Goal: Information Seeking & Learning: Learn about a topic

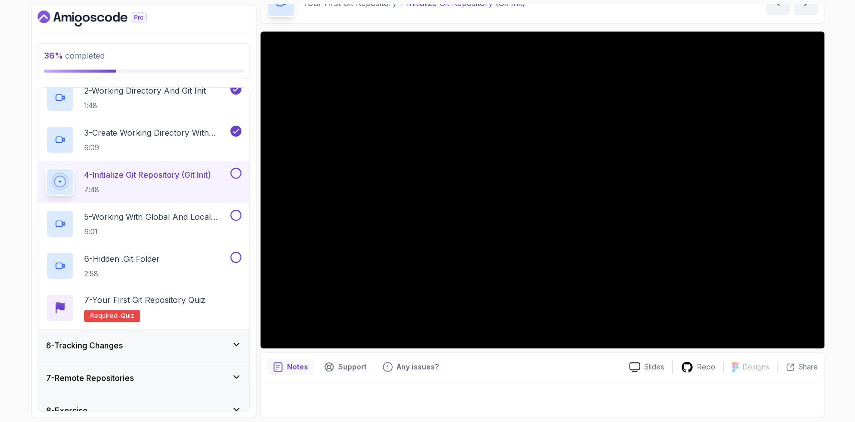
click at [510, 367] on div "Notes Support Any issues?" at bounding box center [444, 367] width 354 height 16
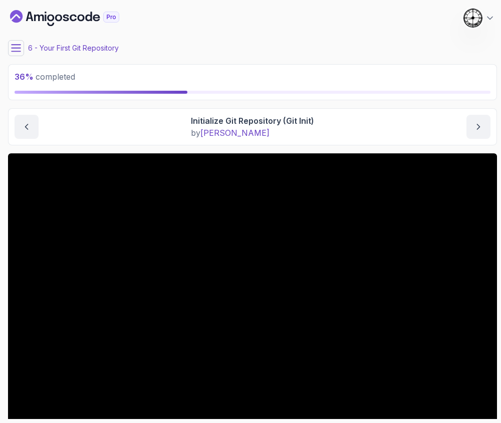
click at [12, 47] on icon at bounding box center [16, 48] width 10 height 10
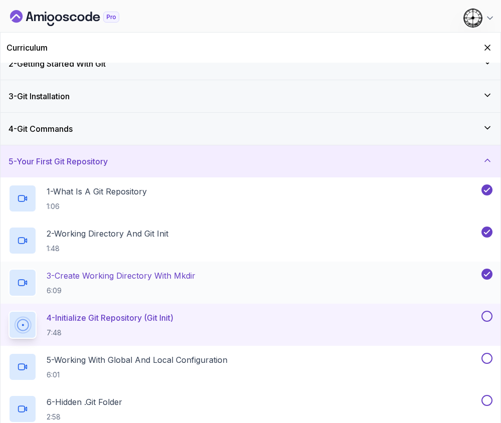
scroll to position [67, 0]
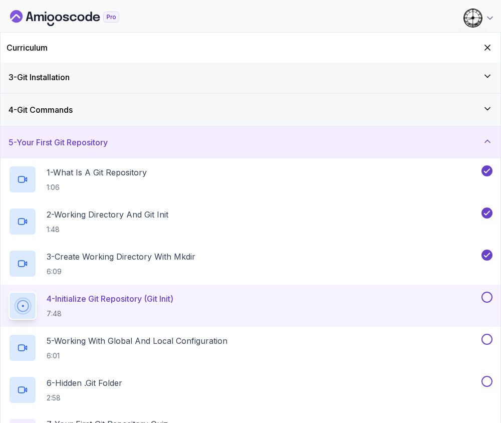
click at [489, 298] on button at bounding box center [486, 296] width 11 height 11
click at [169, 343] on p "5 - Working With Global And Local Configuration" at bounding box center [137, 341] width 181 height 12
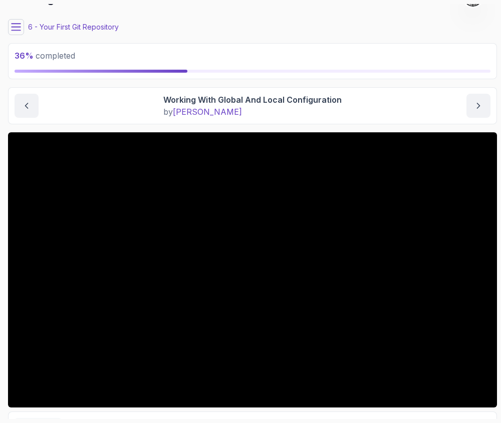
scroll to position [12, 0]
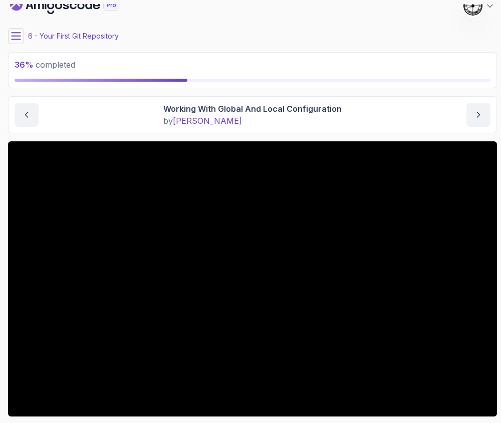
click at [17, 34] on icon at bounding box center [16, 36] width 10 height 10
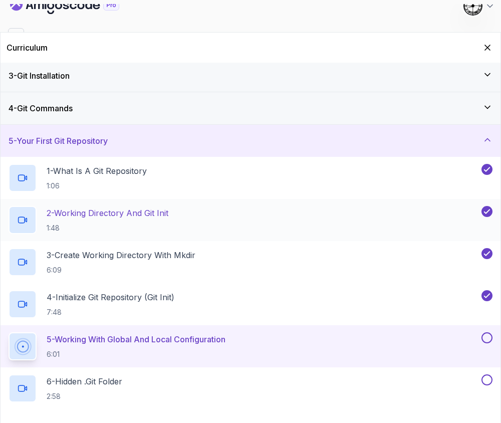
scroll to position [133, 0]
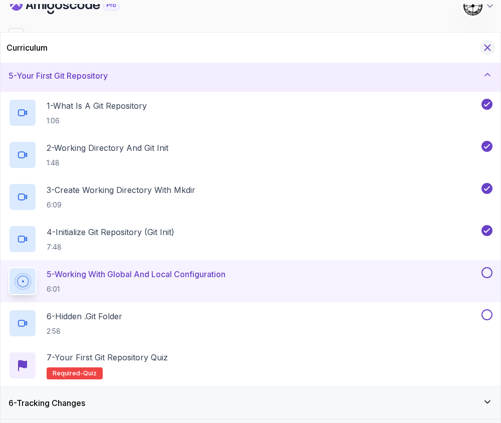
click at [485, 45] on icon "Hide Curriculum for mobile" at bounding box center [488, 48] width 6 height 6
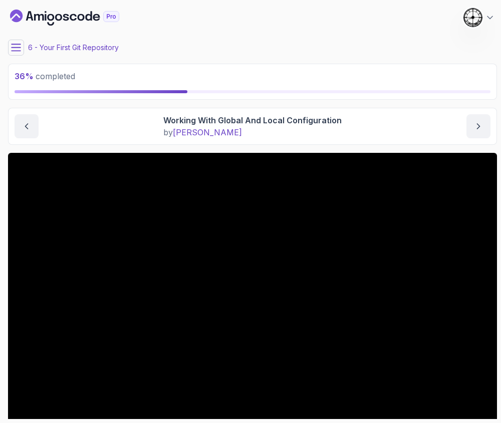
scroll to position [0, 0]
click at [8, 52] on div "36 % completed 1 - Intro 2 - Getting Started With Git 3 - Git Installation 4 - …" at bounding box center [250, 211] width 493 height 415
click at [14, 50] on icon at bounding box center [16, 48] width 10 height 10
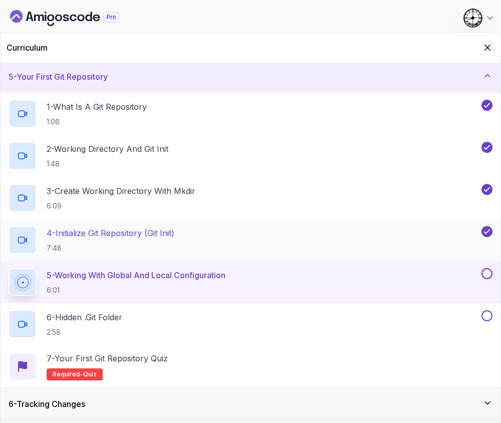
scroll to position [133, 0]
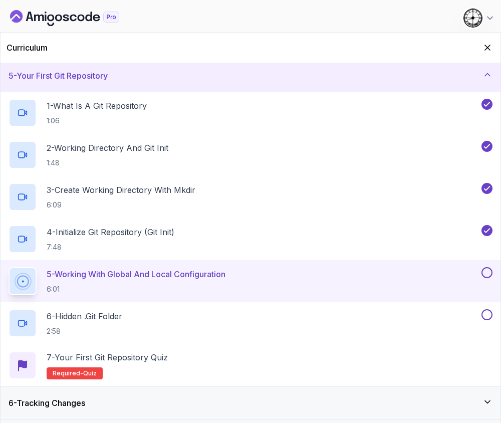
click at [492, 267] on div "5 - Working With Global And Local Configuration 6:01" at bounding box center [251, 281] width 500 height 42
click at [485, 271] on button at bounding box center [486, 272] width 11 height 11
click at [111, 318] on p "6 - Hidden .git Folder" at bounding box center [85, 316] width 76 height 12
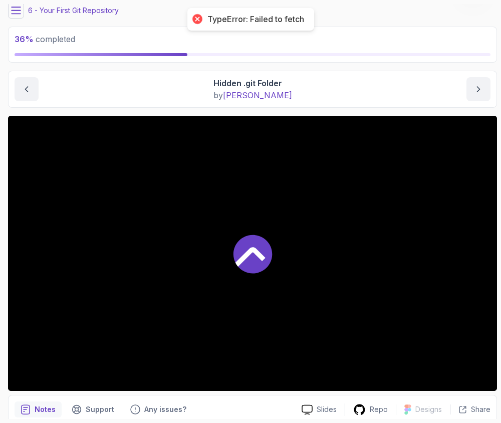
scroll to position [79, 0]
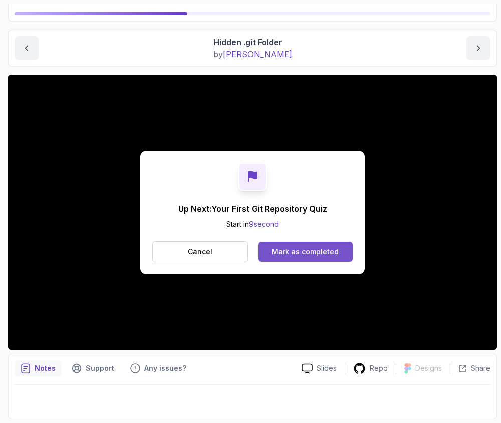
click at [292, 251] on div "Mark as completed" at bounding box center [304, 251] width 67 height 10
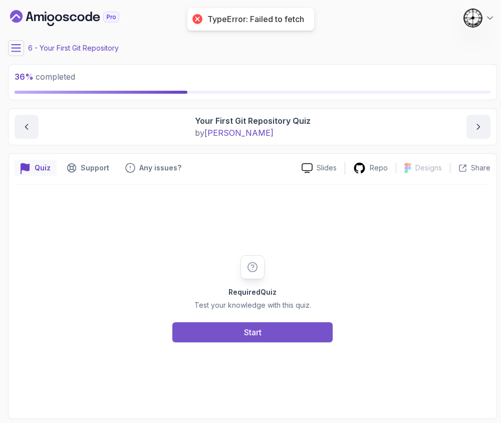
drag, startPoint x: 226, startPoint y: 318, endPoint x: 235, endPoint y: 328, distance: 13.5
click at [228, 318] on div "Required Quiz Test your knowledge with this quiz. Start" at bounding box center [252, 298] width 192 height 87
click at [238, 329] on button "Start" at bounding box center [252, 332] width 160 height 20
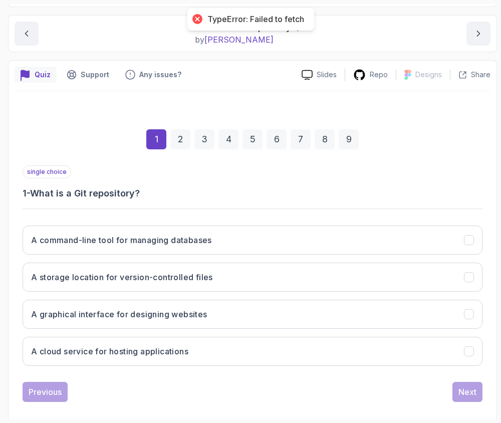
scroll to position [104, 0]
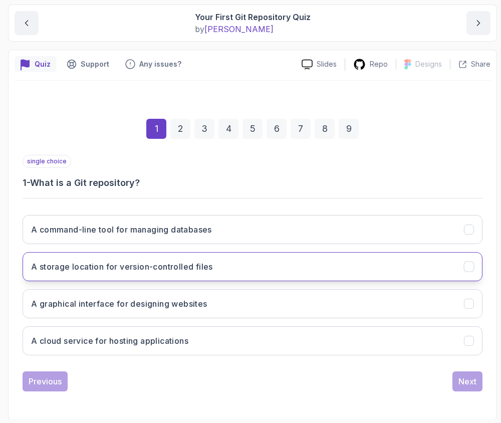
click at [59, 268] on h3 "A storage location for version-controlled files" at bounding box center [122, 266] width 182 height 12
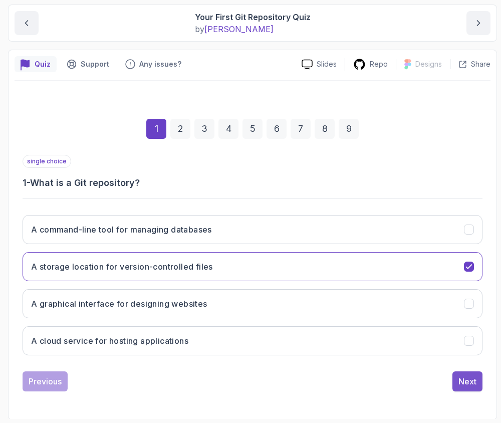
click at [468, 389] on button "Next" at bounding box center [467, 381] width 30 height 20
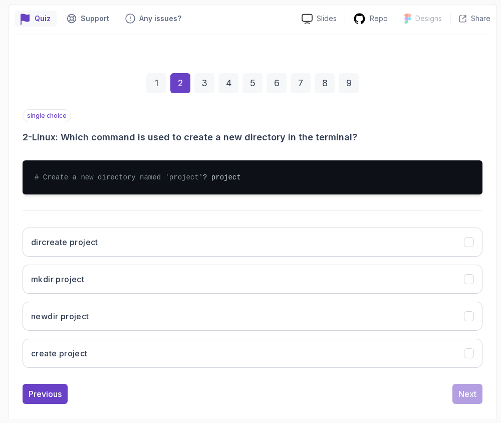
scroll to position [170, 0]
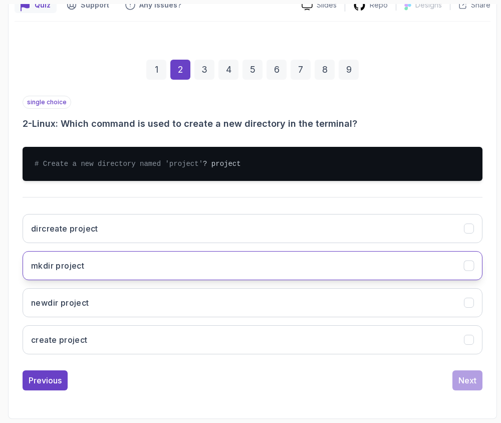
drag, startPoint x: 54, startPoint y: 268, endPoint x: 62, endPoint y: 271, distance: 8.9
click at [54, 269] on h3 "mkdir project" at bounding box center [57, 265] width 53 height 12
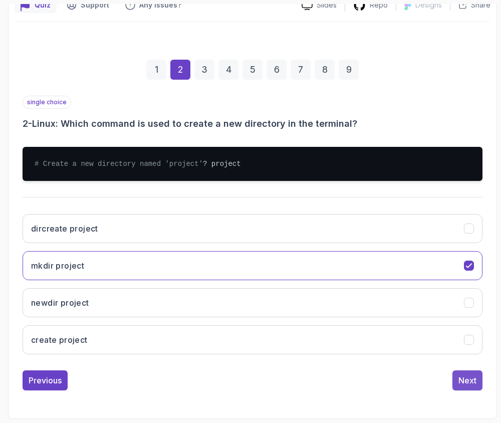
click at [475, 383] on div "Next" at bounding box center [467, 380] width 18 height 12
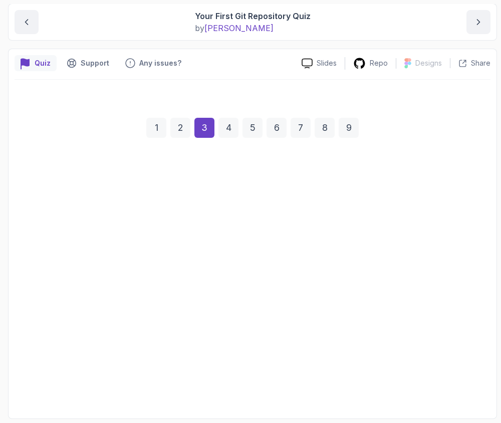
scroll to position [104, 0]
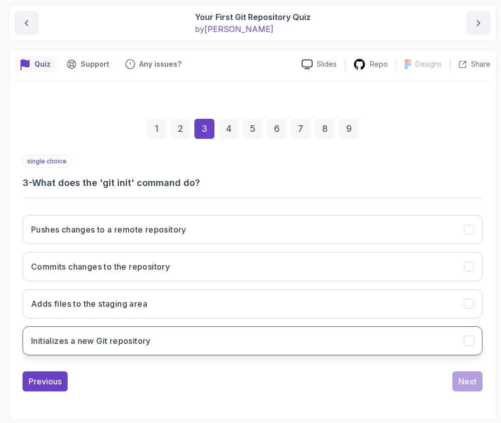
drag, startPoint x: 36, startPoint y: 343, endPoint x: 57, endPoint y: 344, distance: 21.0
click at [37, 345] on h3 "Initializes a new Git repository" at bounding box center [91, 341] width 120 height 12
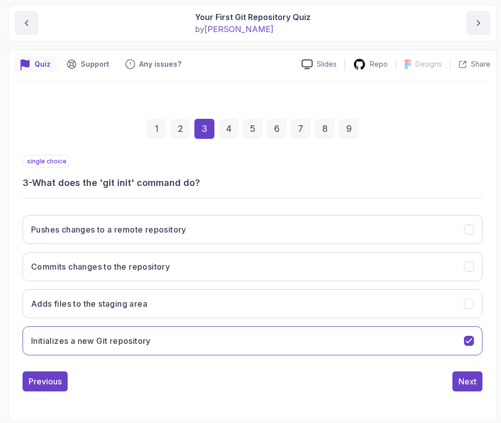
drag, startPoint x: 466, startPoint y: 384, endPoint x: 446, endPoint y: 378, distance: 21.5
click at [466, 384] on div "Next" at bounding box center [467, 381] width 18 height 12
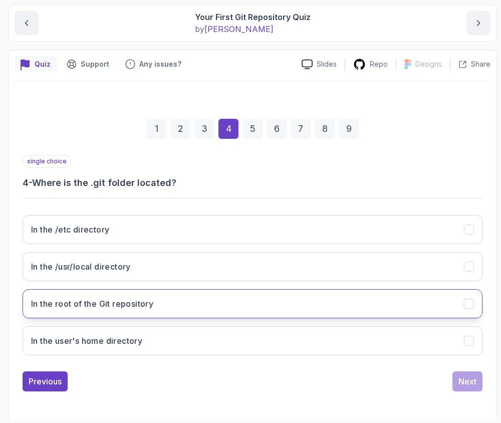
click at [54, 308] on h3 "In the root of the Git repository" at bounding box center [92, 303] width 122 height 12
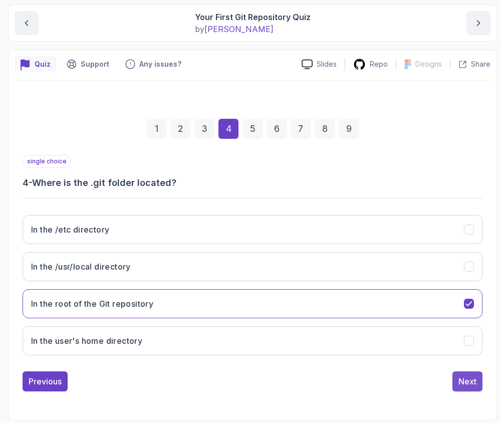
click at [464, 375] on div "Next" at bounding box center [467, 381] width 18 height 12
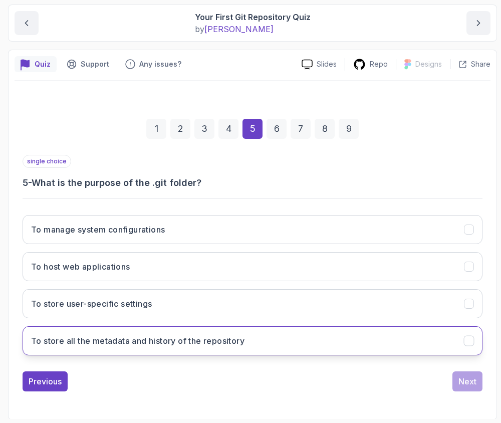
click at [50, 345] on h3 "To store all the metadata and history of the repository" at bounding box center [137, 341] width 213 height 12
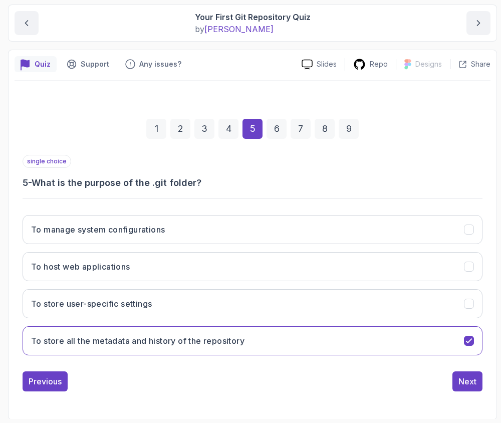
click at [489, 387] on div "1 2 3 4 5 6 7 8 9 single choice 5 - What is the purpose of the .git folder? To …" at bounding box center [253, 247] width 476 height 304
click at [471, 388] on button "Next" at bounding box center [467, 381] width 30 height 20
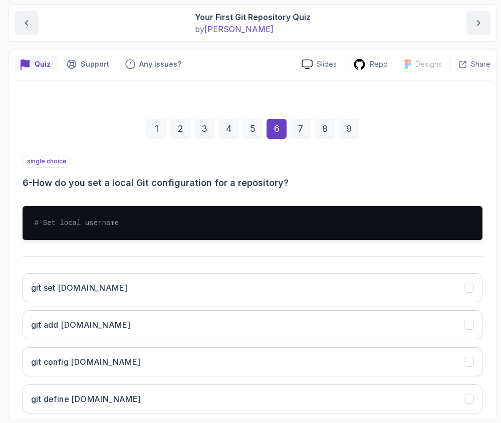
scroll to position [161, 0]
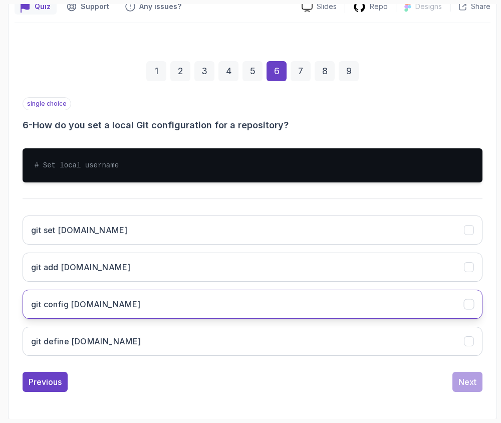
click at [48, 293] on button "git config user.name" at bounding box center [253, 303] width 460 height 29
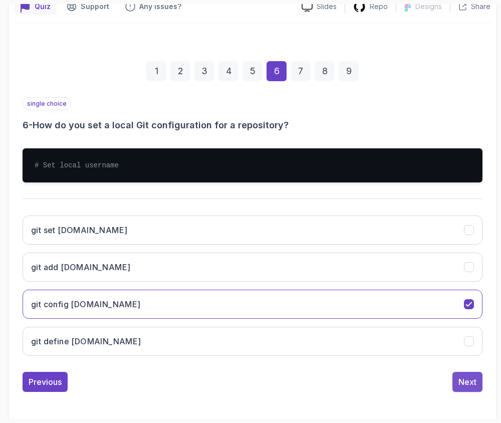
click at [473, 387] on button "Next" at bounding box center [467, 382] width 30 height 20
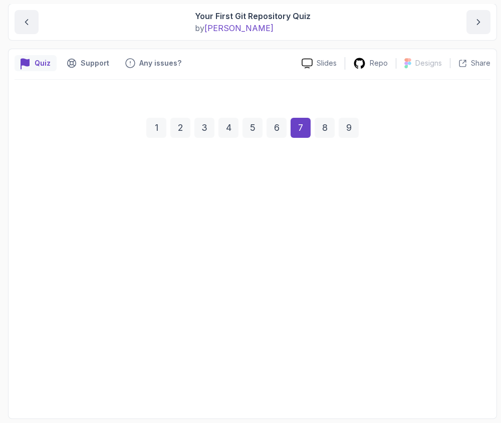
scroll to position [104, 0]
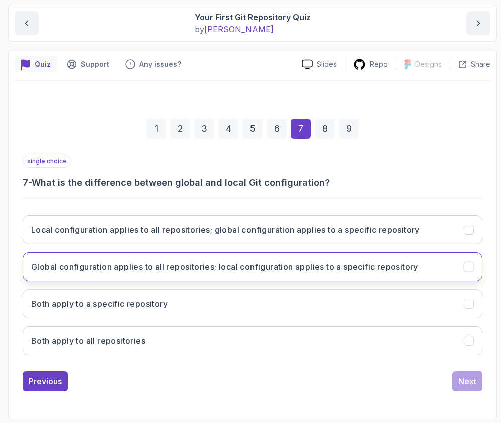
click at [236, 270] on h3 "Global configuration applies to all repositories; local configuration applies t…" at bounding box center [224, 266] width 387 height 12
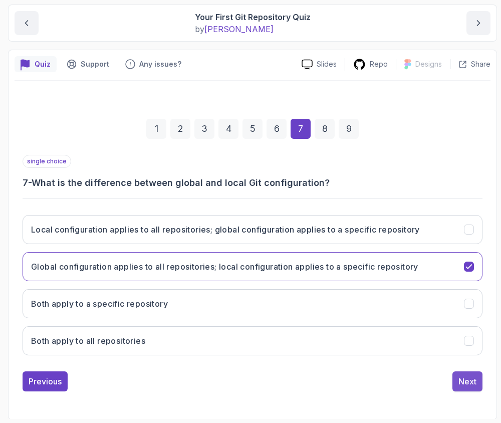
click at [469, 377] on div "Next" at bounding box center [467, 381] width 18 height 12
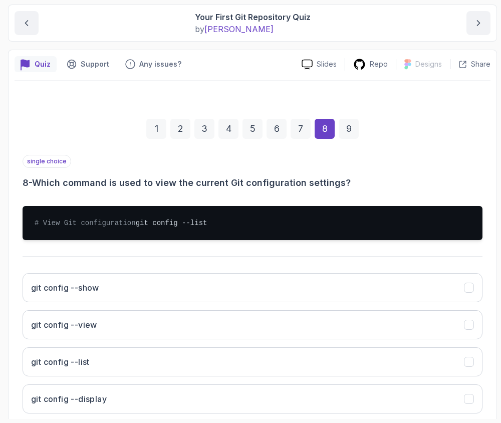
scroll to position [170, 0]
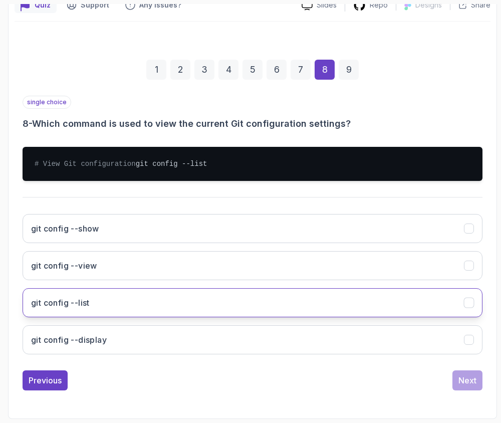
click at [40, 308] on h3 "git config --list" at bounding box center [60, 302] width 59 height 12
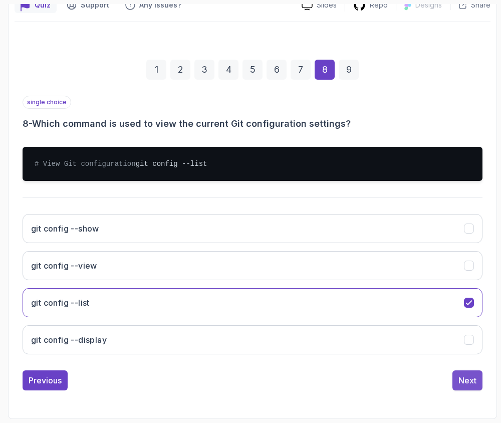
click at [457, 382] on button "Next" at bounding box center [467, 380] width 30 height 20
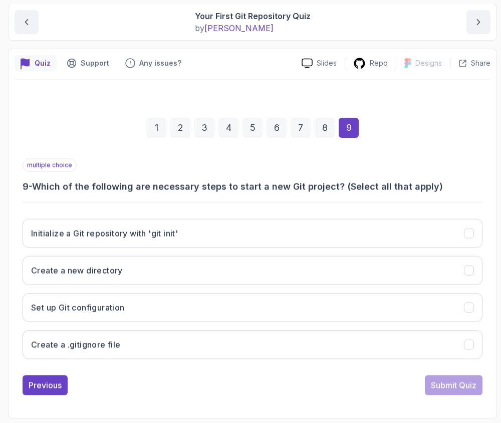
scroll to position [104, 0]
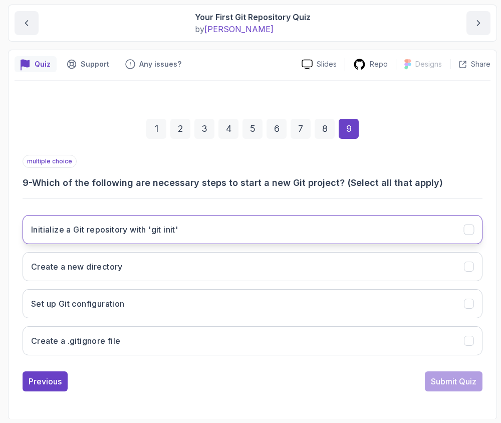
click at [86, 229] on h3 "Initialize a Git repository with 'git init'" at bounding box center [104, 229] width 147 height 12
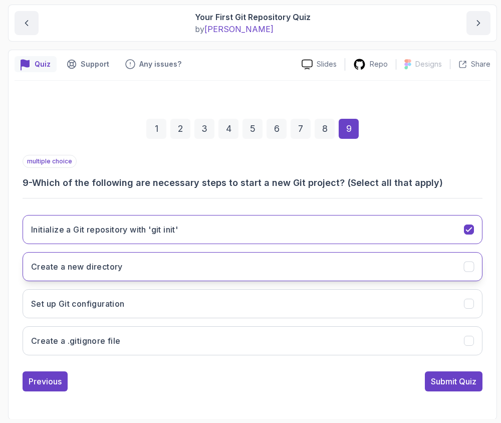
click at [67, 265] on h3 "Create a new directory" at bounding box center [77, 266] width 92 height 12
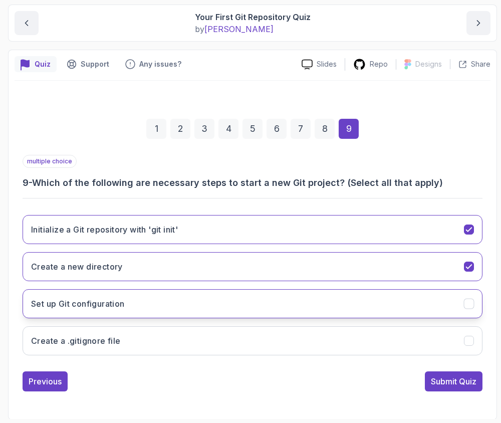
click at [58, 306] on h3 "Set up Git configuration" at bounding box center [78, 303] width 94 height 12
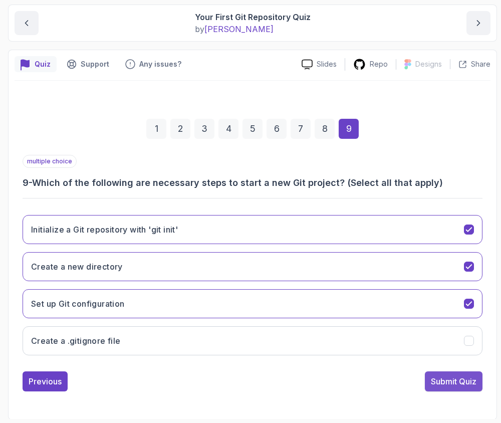
click at [441, 375] on div "Submit Quiz" at bounding box center [454, 381] width 46 height 12
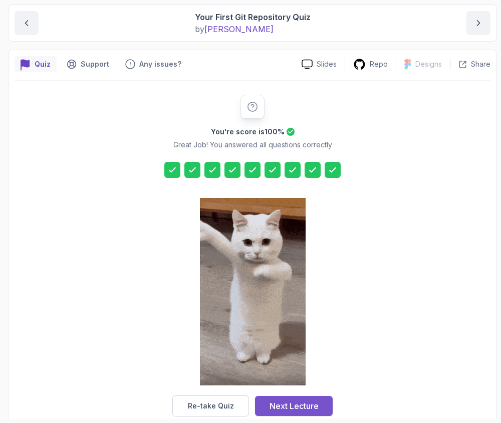
click at [276, 399] on button "Next Lecture" at bounding box center [294, 406] width 78 height 20
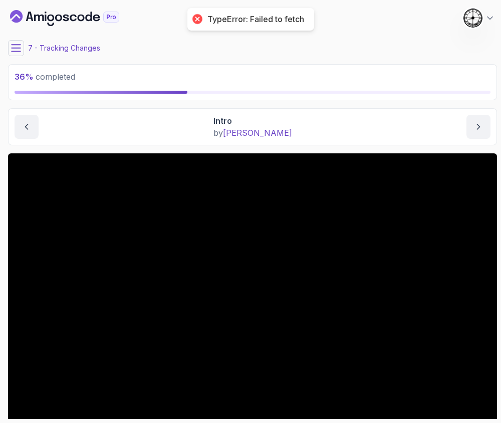
click at [30, 42] on div "7 - Tracking Changes" at bounding box center [252, 48] width 489 height 16
click at [23, 46] on button at bounding box center [16, 48] width 16 height 16
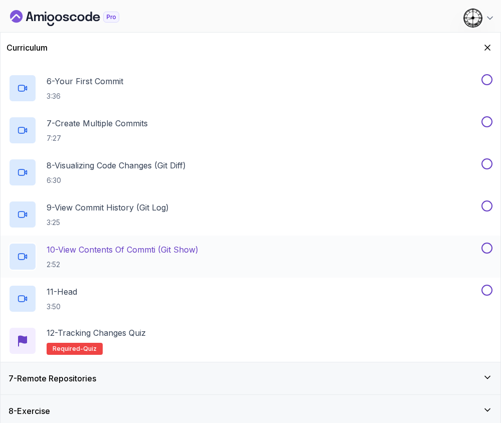
scroll to position [405, 0]
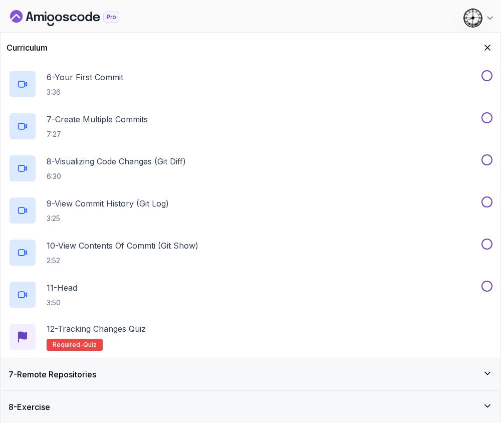
click at [96, 370] on h3 "7 - Remote Repositories" at bounding box center [53, 374] width 88 height 12
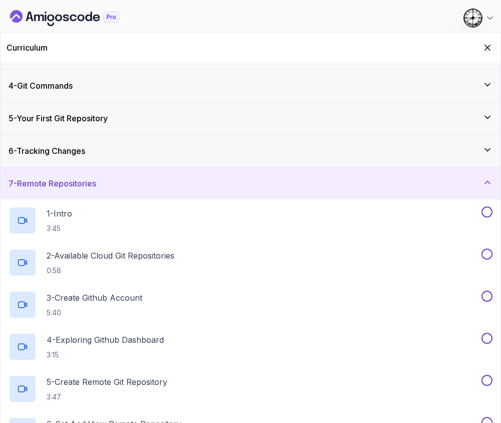
scroll to position [0, 0]
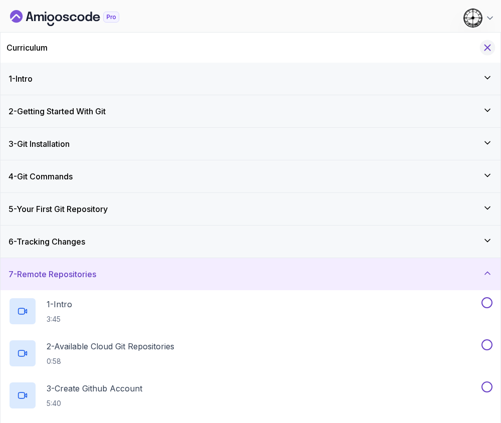
click at [489, 47] on icon "Hide Curriculum for mobile" at bounding box center [487, 47] width 11 height 11
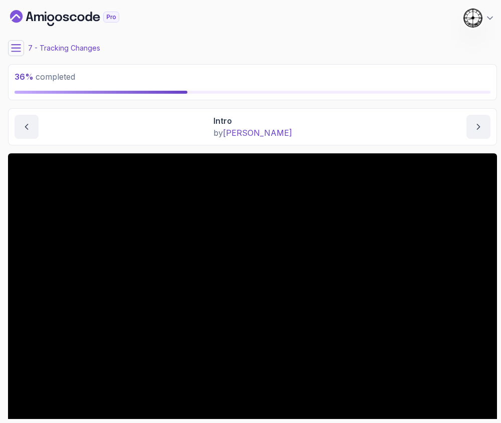
click at [13, 43] on button at bounding box center [16, 48] width 16 height 16
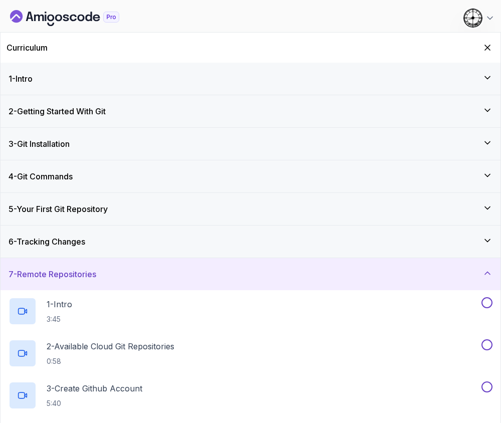
click at [103, 231] on div "6 - Tracking Changes" at bounding box center [251, 241] width 500 height 32
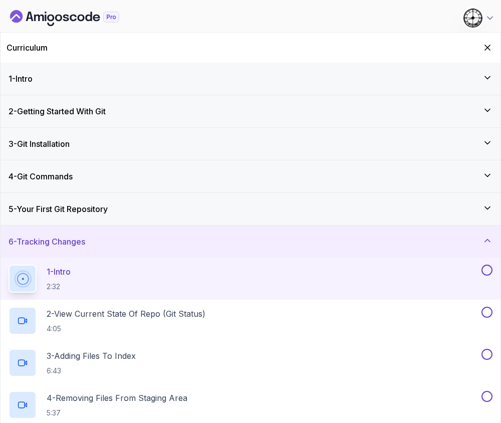
click at [483, 270] on button at bounding box center [486, 269] width 11 height 11
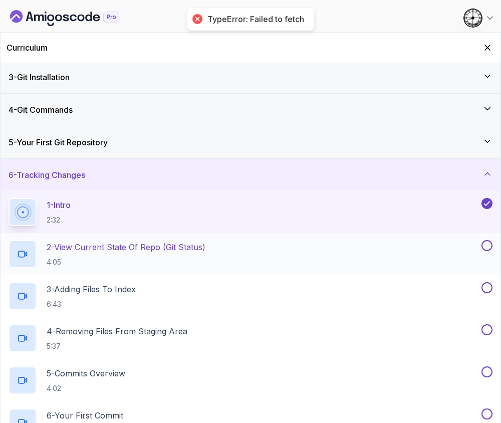
click at [109, 250] on p "2 - View Current State Of Repo (Git Status)" at bounding box center [126, 247] width 159 height 12
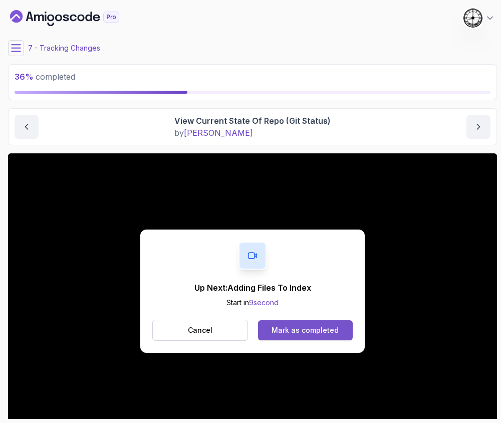
click at [313, 333] on div "Mark as completed" at bounding box center [304, 330] width 67 height 10
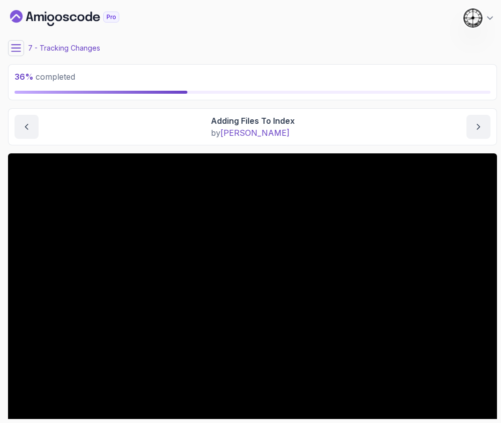
click at [15, 50] on icon at bounding box center [16, 48] width 10 height 10
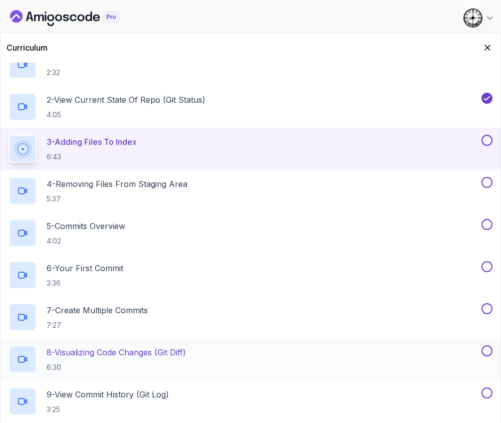
scroll to position [204, 0]
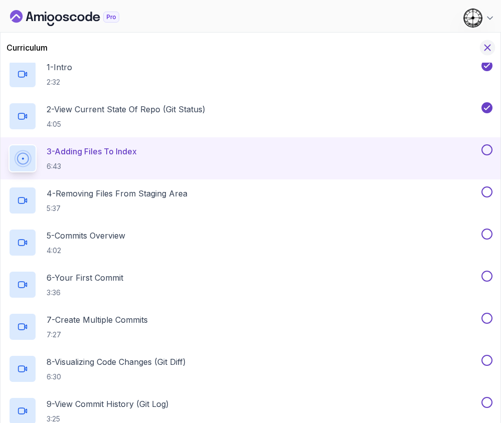
click at [488, 49] on icon "Hide Curriculum for mobile" at bounding box center [487, 47] width 11 height 11
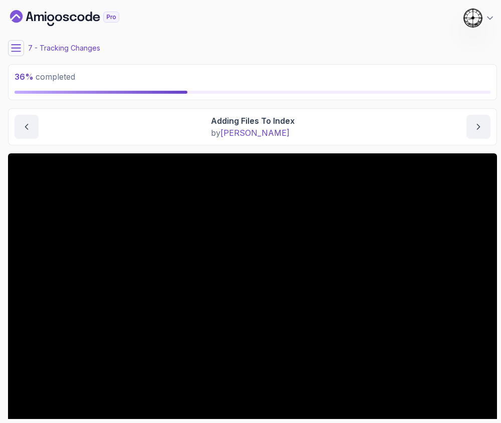
scroll to position [67, 0]
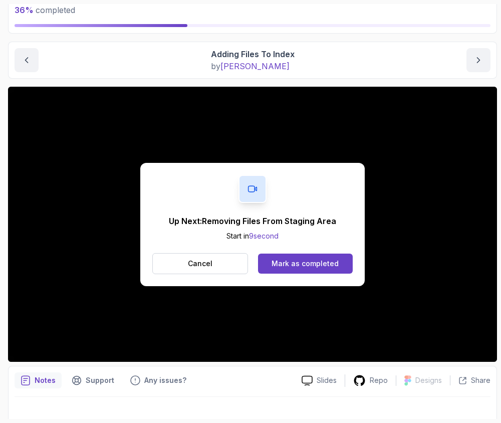
click at [288, 250] on div "Up Next: Removing Files From Staging Area Start in 9 second Cancel Mark as comp…" at bounding box center [252, 224] width 224 height 123
click at [285, 262] on div "Mark as completed" at bounding box center [304, 263] width 67 height 10
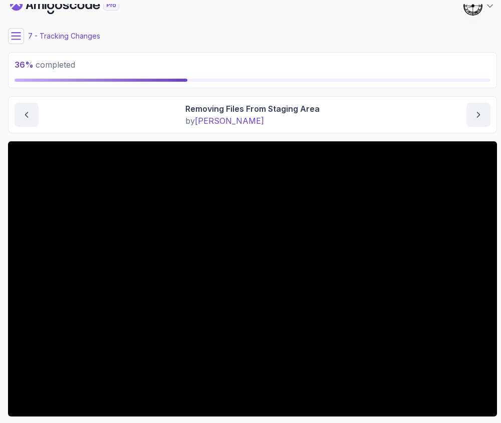
scroll to position [79, 0]
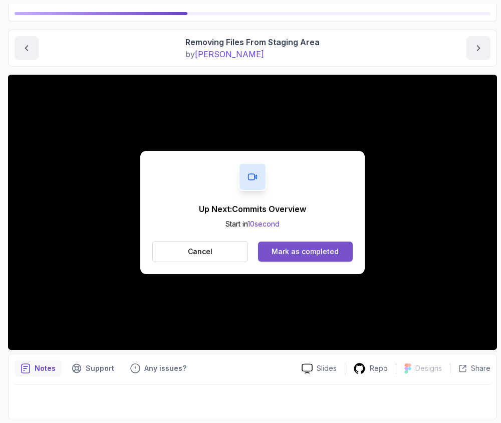
click at [288, 247] on div "Mark as completed" at bounding box center [304, 251] width 67 height 10
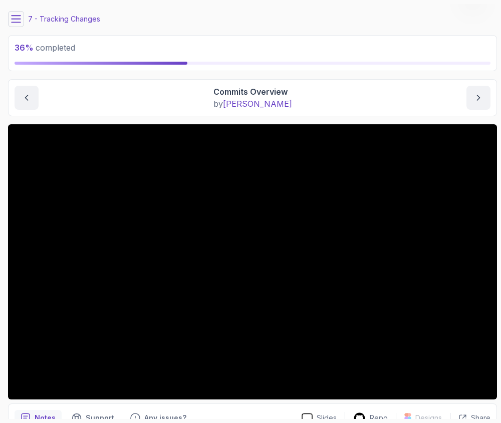
scroll to position [29, 0]
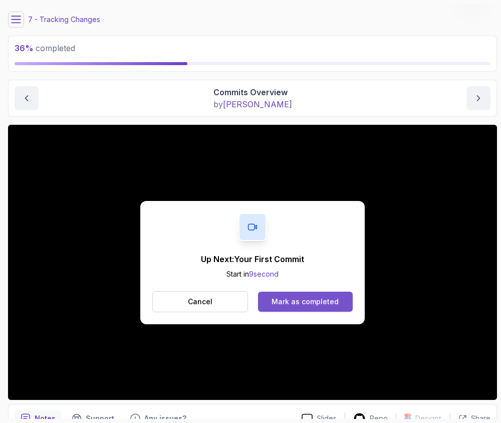
click at [284, 293] on button "Mark as completed" at bounding box center [305, 301] width 95 height 20
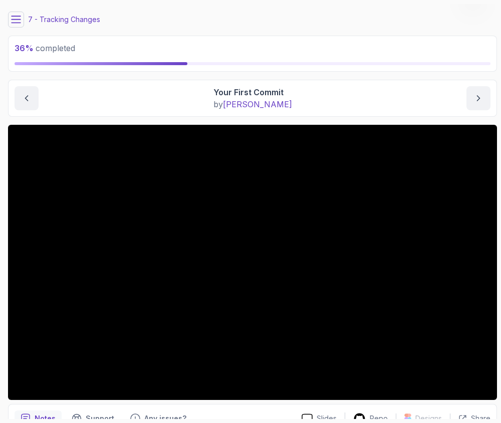
click at [11, 16] on icon at bounding box center [16, 20] width 10 height 10
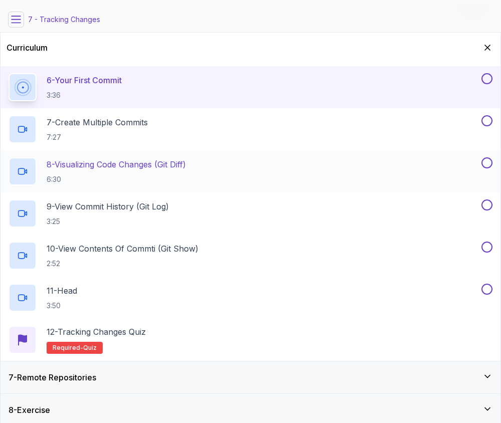
scroll to position [401, 0]
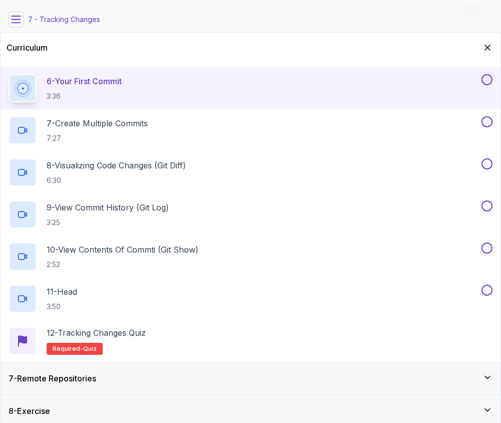
click at [17, 20] on icon at bounding box center [16, 20] width 10 height 10
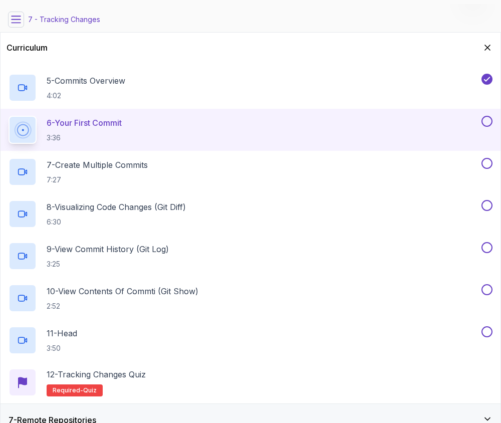
scroll to position [360, 0]
click at [488, 45] on icon "Hide Curriculum for mobile" at bounding box center [487, 47] width 11 height 11
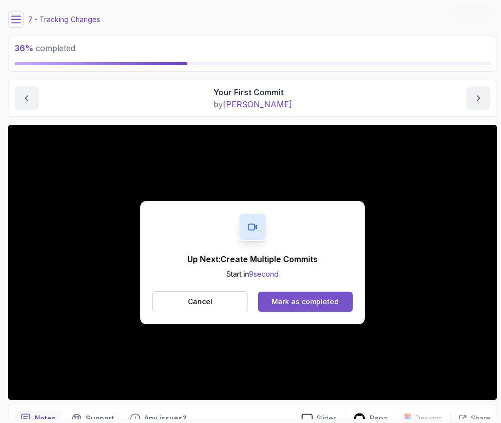
click at [298, 308] on button "Mark as completed" at bounding box center [305, 301] width 95 height 20
click at [282, 302] on div "Mark as completed" at bounding box center [304, 301] width 67 height 10
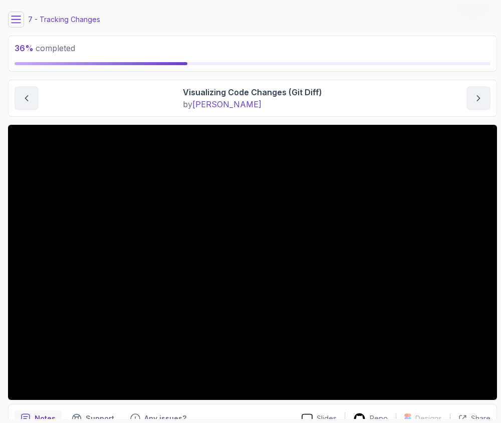
click at [18, 16] on icon at bounding box center [16, 20] width 10 height 10
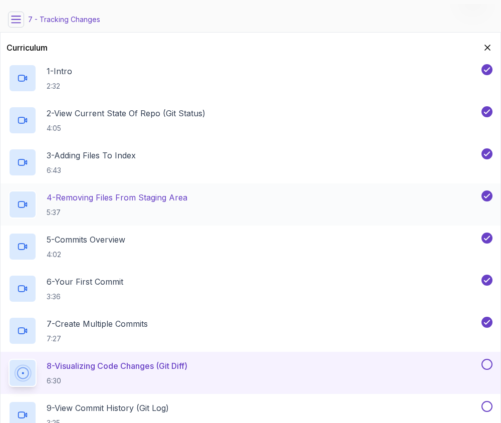
scroll to position [133, 0]
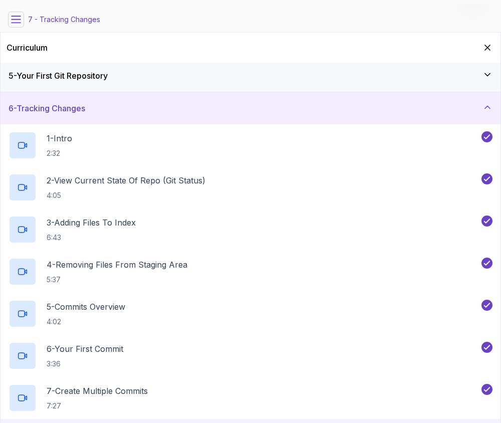
click at [119, 89] on div "5 - Your First Git Repository" at bounding box center [251, 76] width 500 height 32
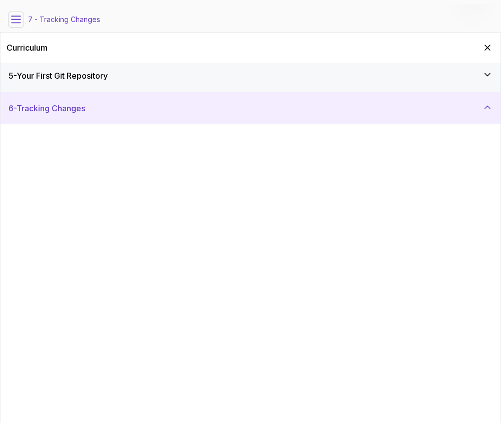
scroll to position [0, 0]
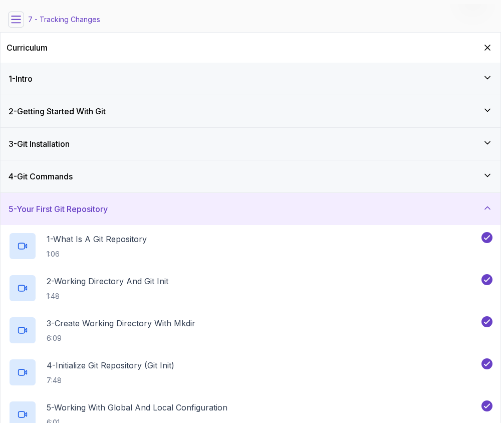
click at [119, 212] on div "5 - Your First Git Repository" at bounding box center [251, 209] width 484 height 12
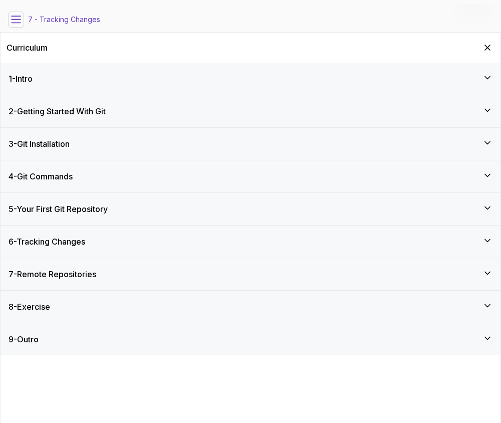
click at [139, 244] on div "6 - Tracking Changes" at bounding box center [251, 241] width 484 height 12
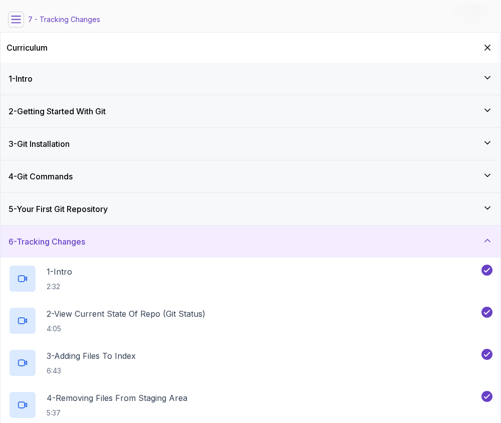
click at [98, 238] on div "6 - Tracking Changes" at bounding box center [251, 241] width 484 height 12
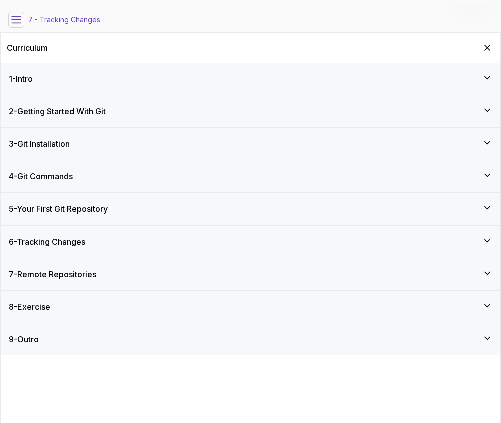
click at [67, 208] on h3 "5 - Your First Git Repository" at bounding box center [58, 209] width 99 height 12
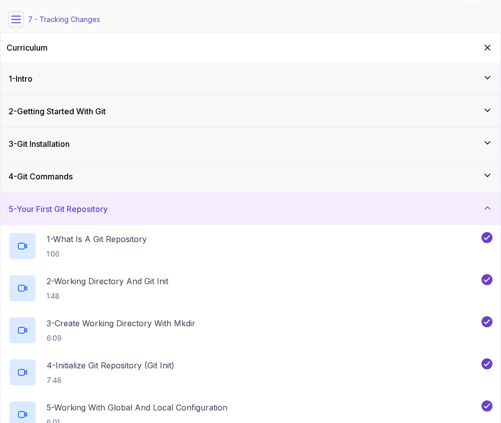
click at [84, 201] on div "5 - Your First Git Repository" at bounding box center [251, 209] width 500 height 32
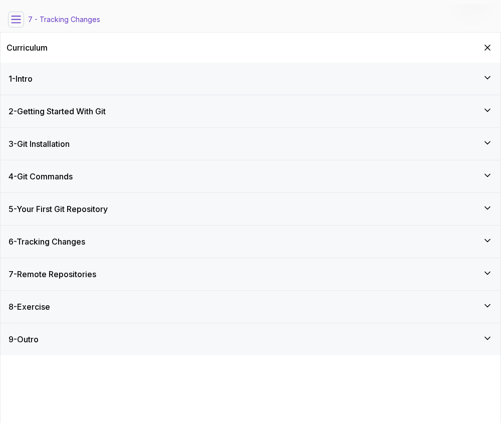
click at [77, 239] on h3 "6 - Tracking Changes" at bounding box center [47, 241] width 77 height 12
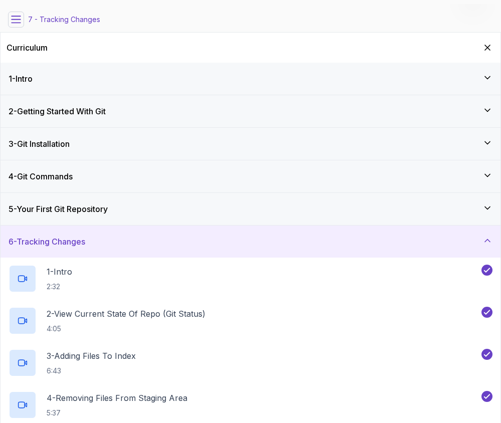
click at [78, 238] on h3 "6 - Tracking Changes" at bounding box center [47, 241] width 77 height 12
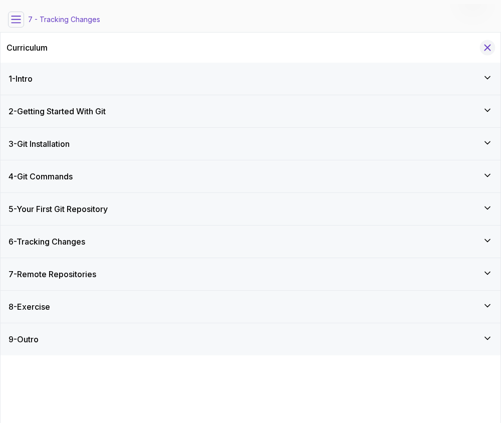
click at [491, 43] on icon "Hide Curriculum for mobile" at bounding box center [487, 47] width 11 height 11
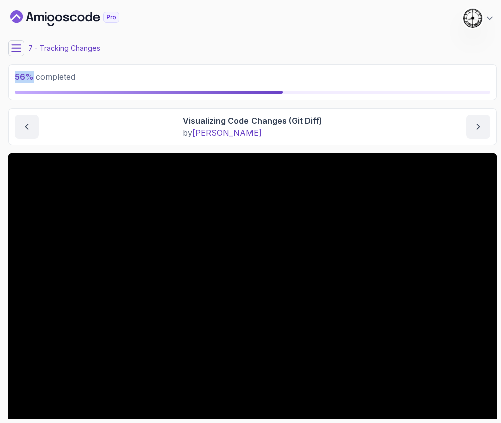
drag, startPoint x: 14, startPoint y: 76, endPoint x: 35, endPoint y: 75, distance: 21.1
click at [35, 75] on span "56 % completed" at bounding box center [45, 77] width 61 height 10
click at [159, 63] on main "My Courses Git & GitHub Fundamentals 292 Points 1 Castra Sandu 7 - Tracking Cha…" at bounding box center [252, 211] width 489 height 415
click at [13, 42] on button at bounding box center [16, 48] width 16 height 16
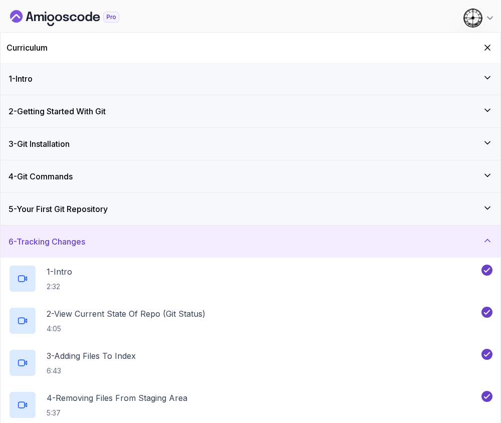
click at [486, 243] on icon at bounding box center [487, 240] width 10 height 10
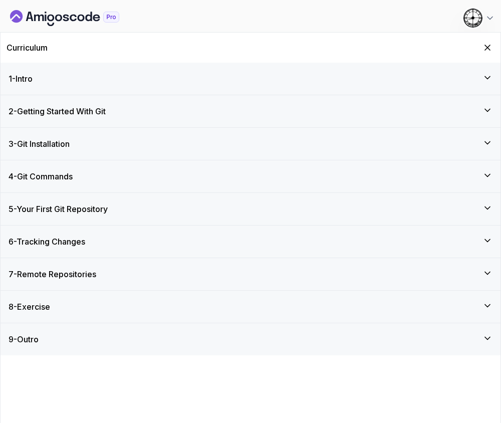
click at [56, 17] on icon "Dashboard" at bounding box center [58, 18] width 7 height 7
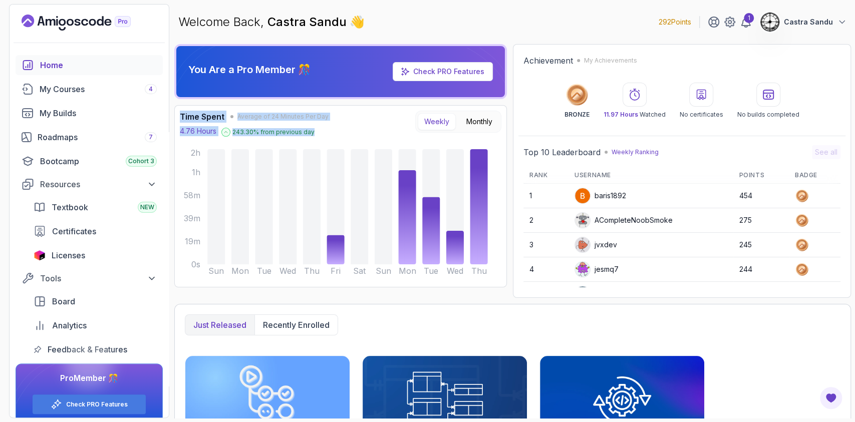
drag, startPoint x: 312, startPoint y: 124, endPoint x: 176, endPoint y: 110, distance: 136.9
click at [176, 110] on div "Time Spent Average of 24 Minutes Per Day 4.76 Hours 243.30 % from previous day …" at bounding box center [340, 196] width 333 height 182
drag, startPoint x: 181, startPoint y: 114, endPoint x: 184, endPoint y: 105, distance: 9.7
click at [184, 105] on div "Time Spent Average of 24 Minutes Per Day 4.76 Hours 243.30 % from previous day …" at bounding box center [340, 196] width 333 height 182
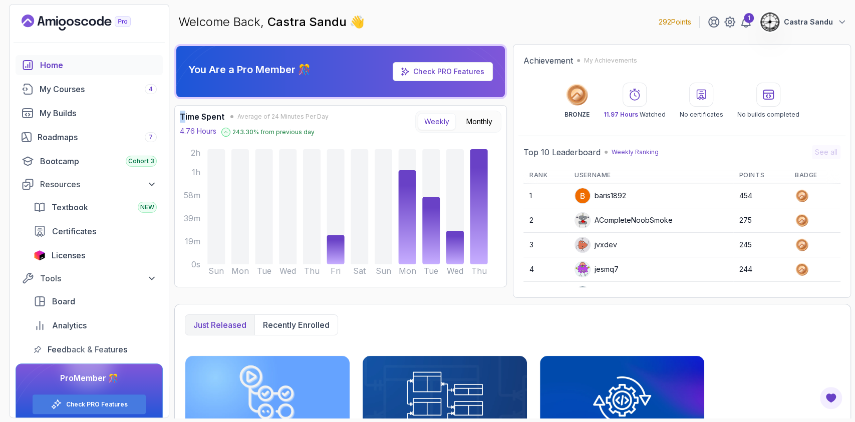
click at [184, 105] on div "Time Spent Average of 24 Minutes Per Day 4.76 Hours 243.30 % from previous day …" at bounding box center [340, 196] width 333 height 182
click at [182, 111] on h3 "Time Spent" at bounding box center [202, 117] width 45 height 12
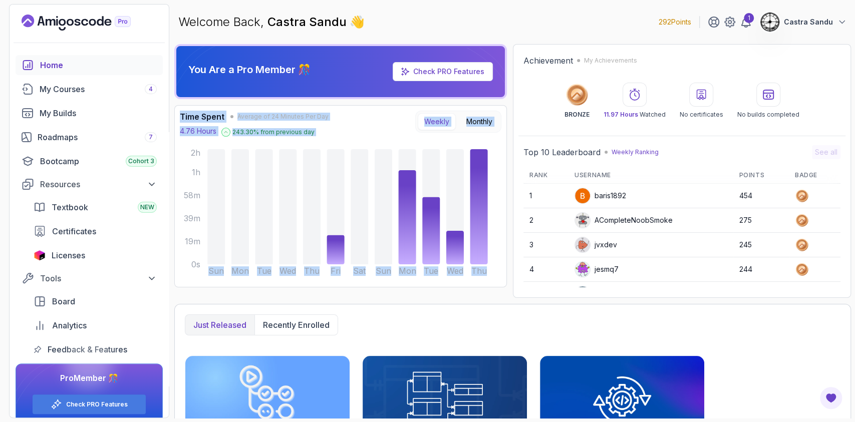
drag, startPoint x: 176, startPoint y: 112, endPoint x: 500, endPoint y: 267, distance: 359.0
click at [500, 267] on div "Time Spent Average of 24 Minutes Per Day 4.76 Hours 243.30 % from previous day …" at bounding box center [340, 196] width 333 height 182
click at [500, 267] on div "Time Spent Average of 24 Minutes Per Day 4.76 Hours 243.30 % from previous day …" at bounding box center [340, 196] width 321 height 171
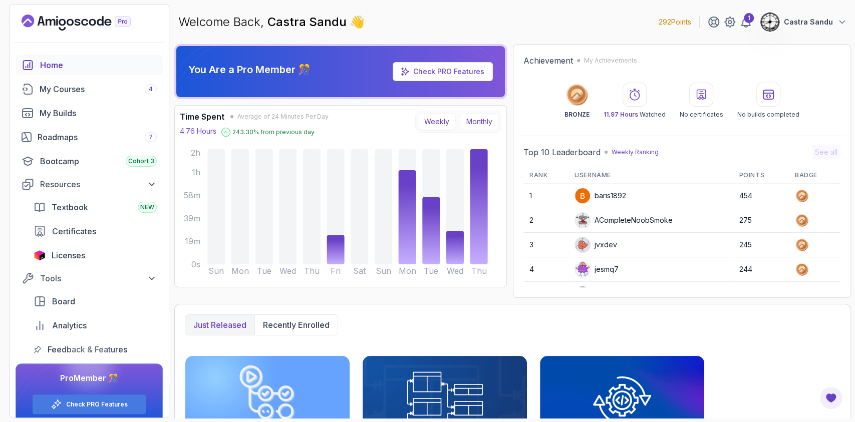
click at [468, 123] on button "Monthly" at bounding box center [479, 121] width 39 height 17
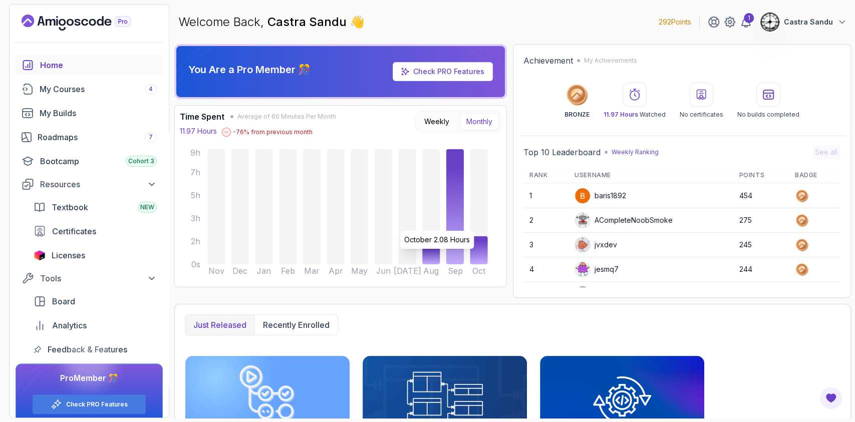
click at [480, 251] on icon at bounding box center [479, 250] width 18 height 28
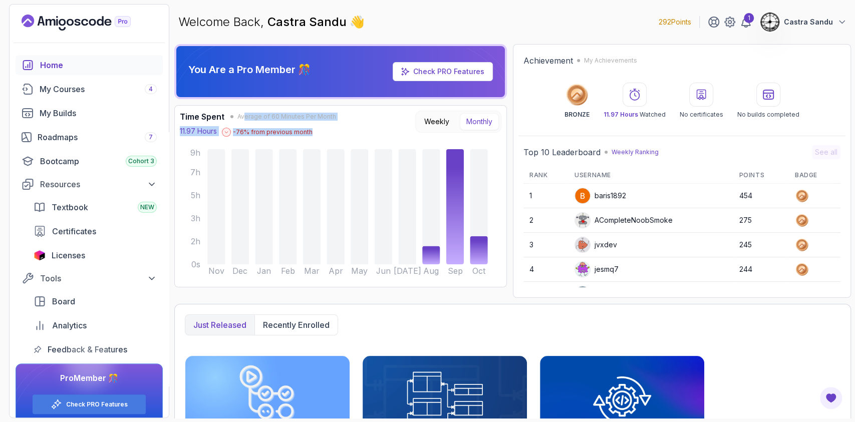
drag, startPoint x: 244, startPoint y: 117, endPoint x: 357, endPoint y: 123, distance: 112.8
click at [357, 123] on div "Time Spent Average of 60 Minutes Per Month 11.97 Hours -76 % from previous mont…" at bounding box center [340, 124] width 321 height 26
click at [356, 112] on div "Time Spent Average of 60 Minutes Per Month 11.97 Hours -76 % from previous mont…" at bounding box center [340, 124] width 321 height 26
click at [421, 116] on button "Weekly" at bounding box center [437, 121] width 38 height 17
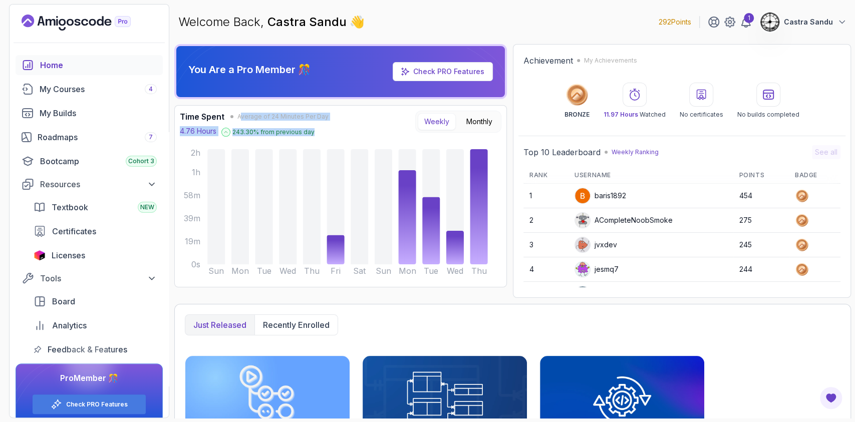
drag, startPoint x: 242, startPoint y: 112, endPoint x: 336, endPoint y: 118, distance: 94.3
click at [333, 124] on div "Time Spent Average of 24 Minutes Per Day 4.76 Hours 243.30 % from previous day …" at bounding box center [340, 124] width 321 height 26
click at [337, 116] on div "Time Spent Average of 24 Minutes Per Day 4.76 Hours 243.30 % from previous day …" at bounding box center [340, 124] width 321 height 26
